Goal: Navigation & Orientation: Find specific page/section

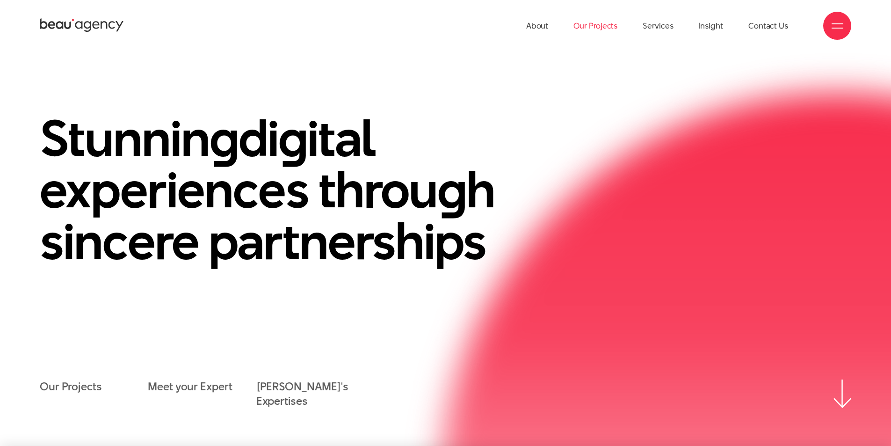
click at [597, 25] on link "Our Projects" at bounding box center [596, 25] width 44 height 51
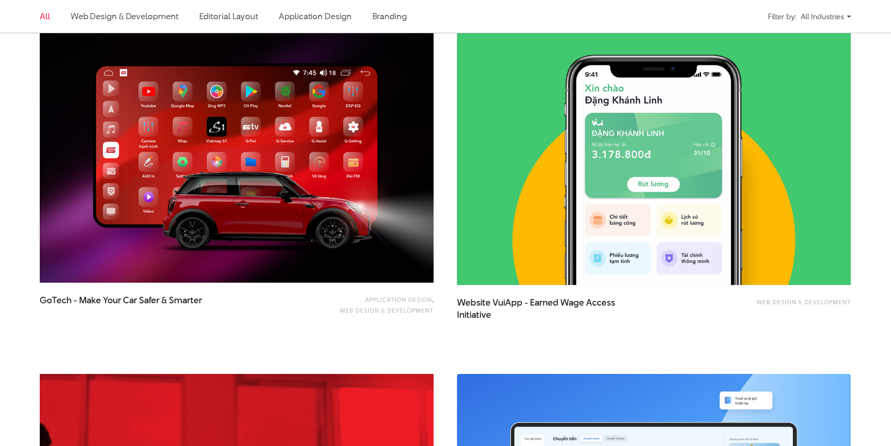
scroll to position [1404, 0]
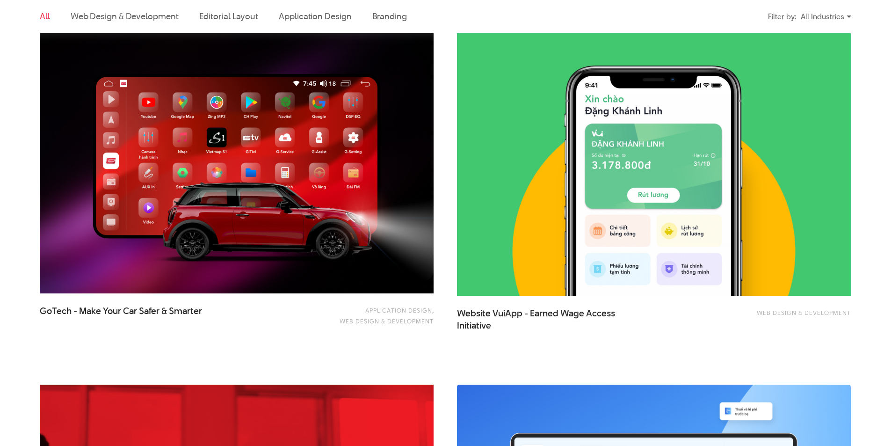
click at [559, 200] on img at bounding box center [653, 164] width 433 height 291
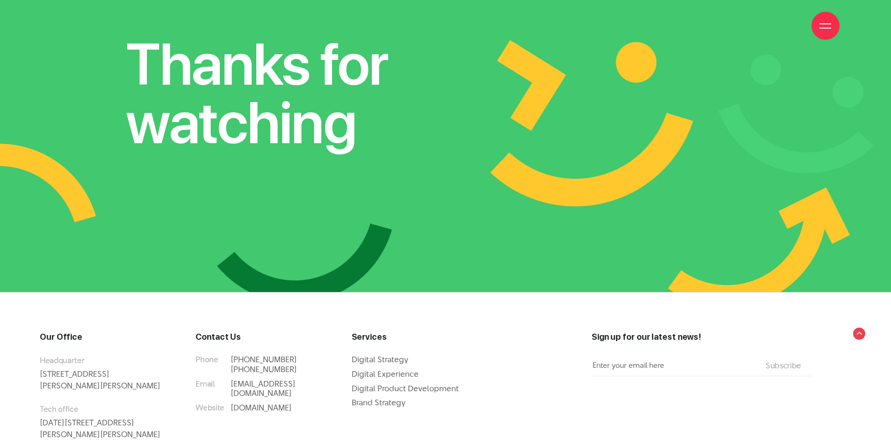
scroll to position [7186, 0]
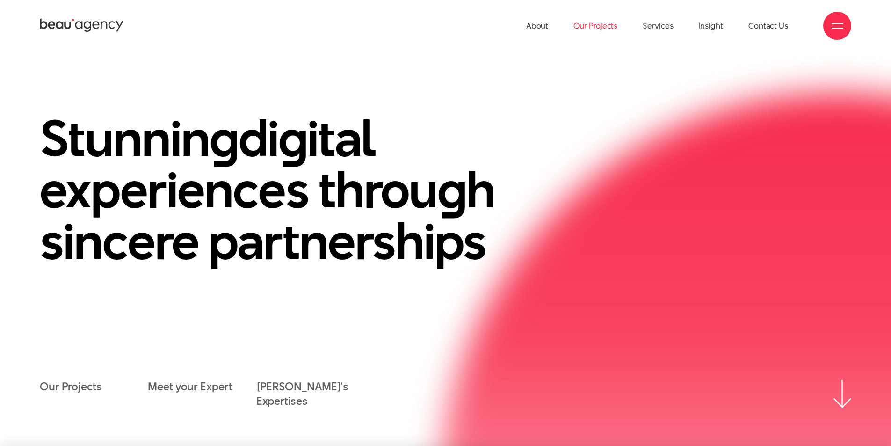
click at [601, 19] on link "Our Projects" at bounding box center [596, 25] width 44 height 51
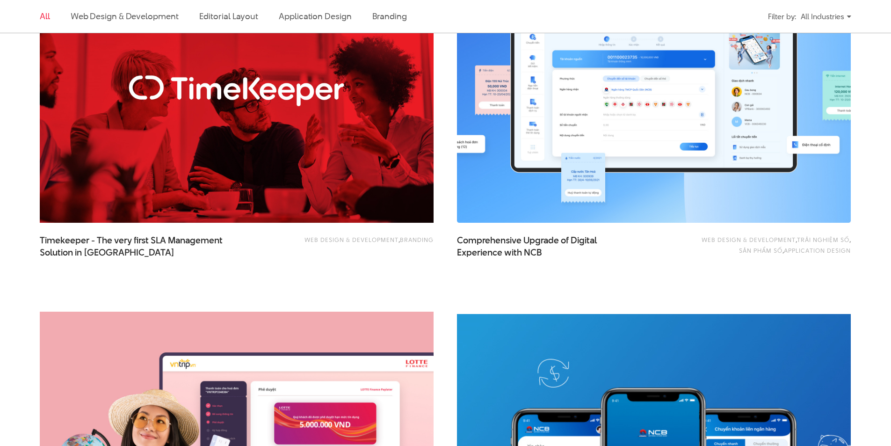
scroll to position [1736, 0]
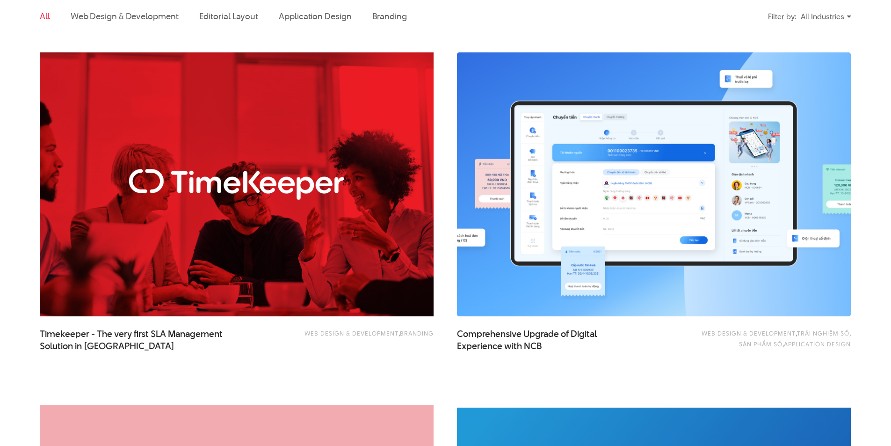
click at [378, 1] on li "Branding" at bounding box center [389, 16] width 35 height 33
